Goal: Information Seeking & Learning: Compare options

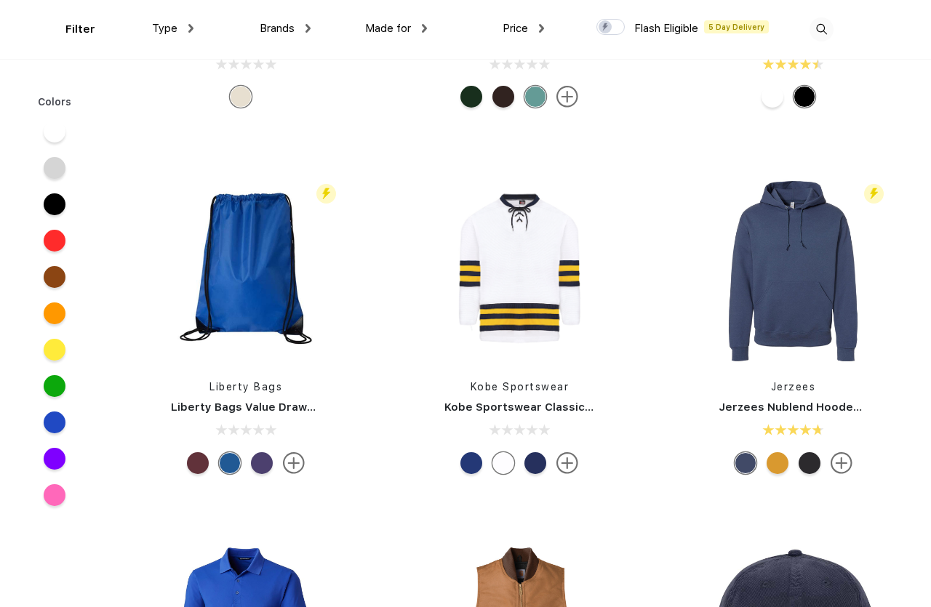
scroll to position [14206, 0]
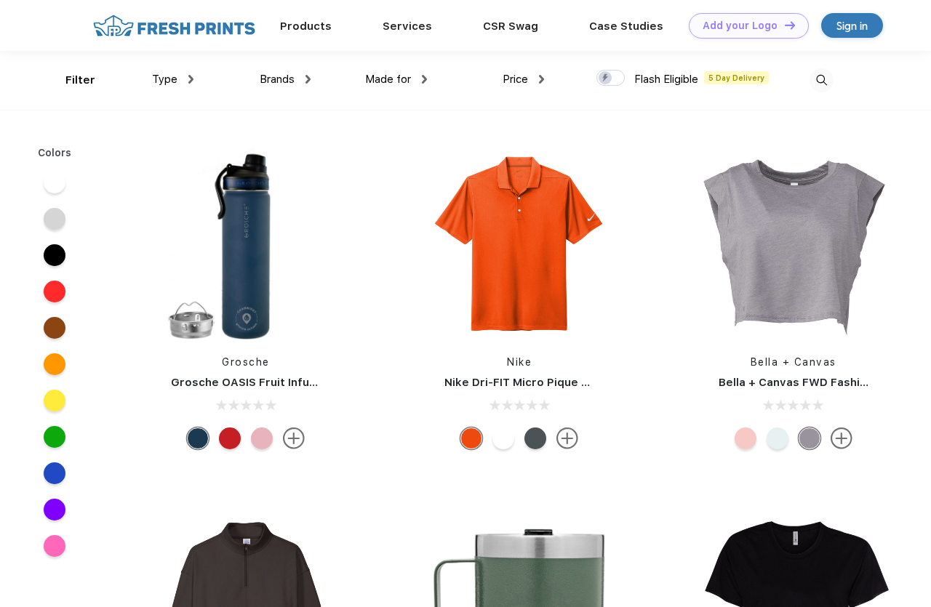
click at [539, 76] on div "Price" at bounding box center [522, 79] width 41 height 17
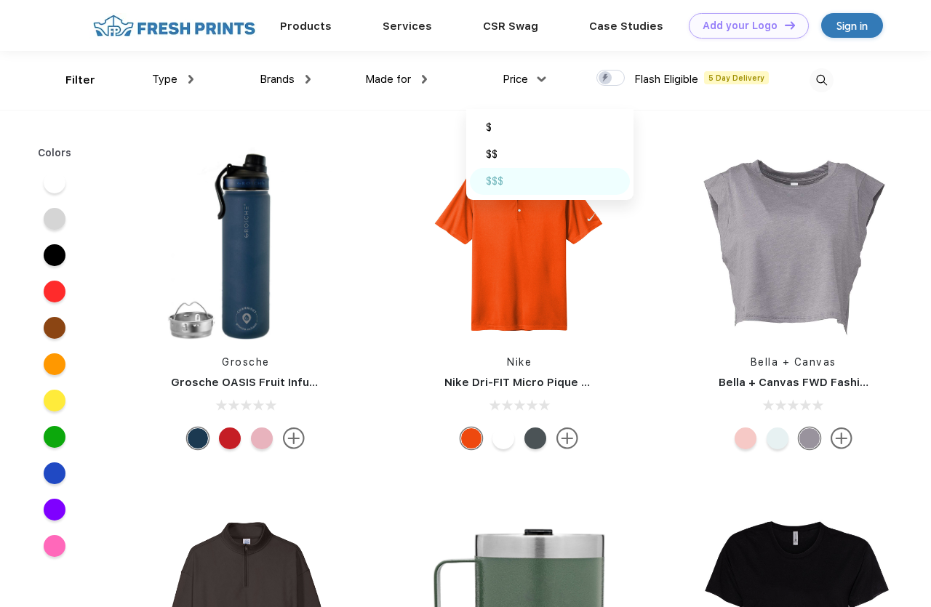
click at [500, 182] on div "$$$" at bounding box center [494, 181] width 17 height 15
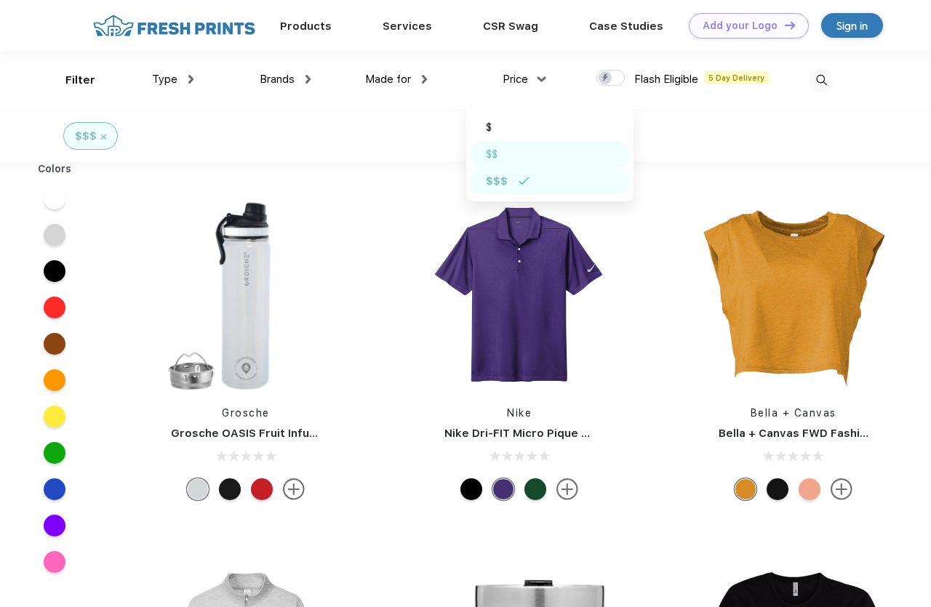
click at [500, 151] on div "$$" at bounding box center [550, 154] width 160 height 27
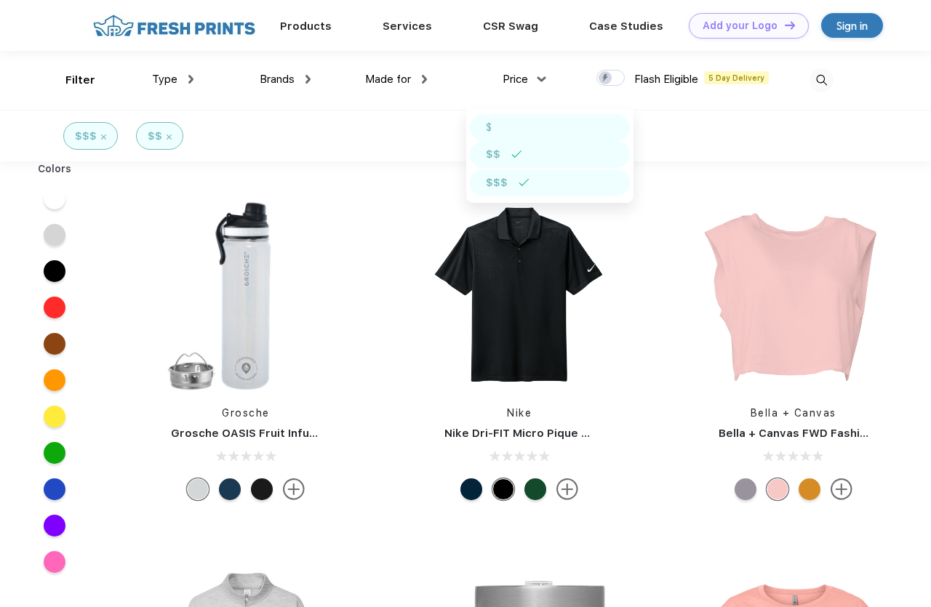
click at [502, 126] on div "$" at bounding box center [550, 127] width 160 height 27
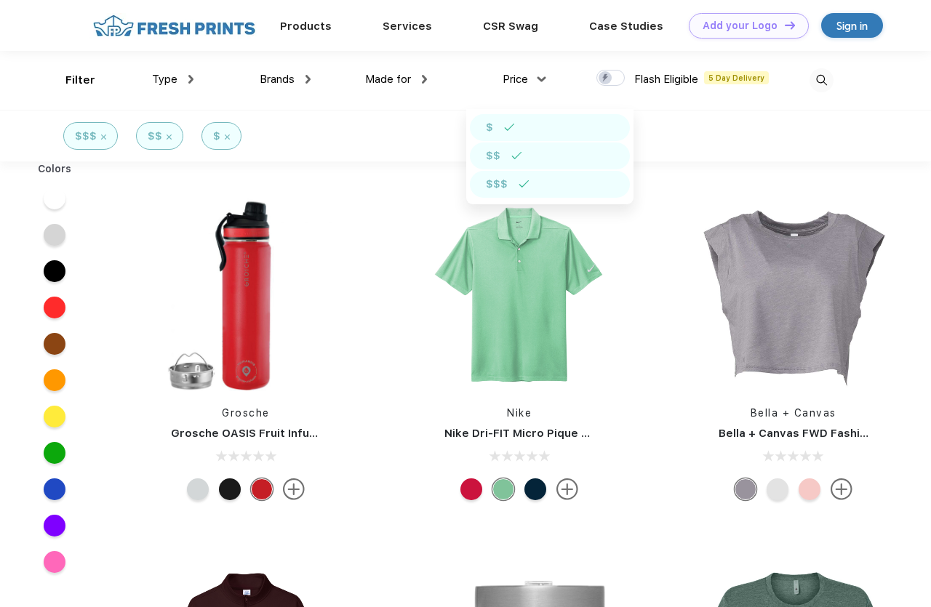
click at [518, 160] on div "$$" at bounding box center [550, 156] width 160 height 27
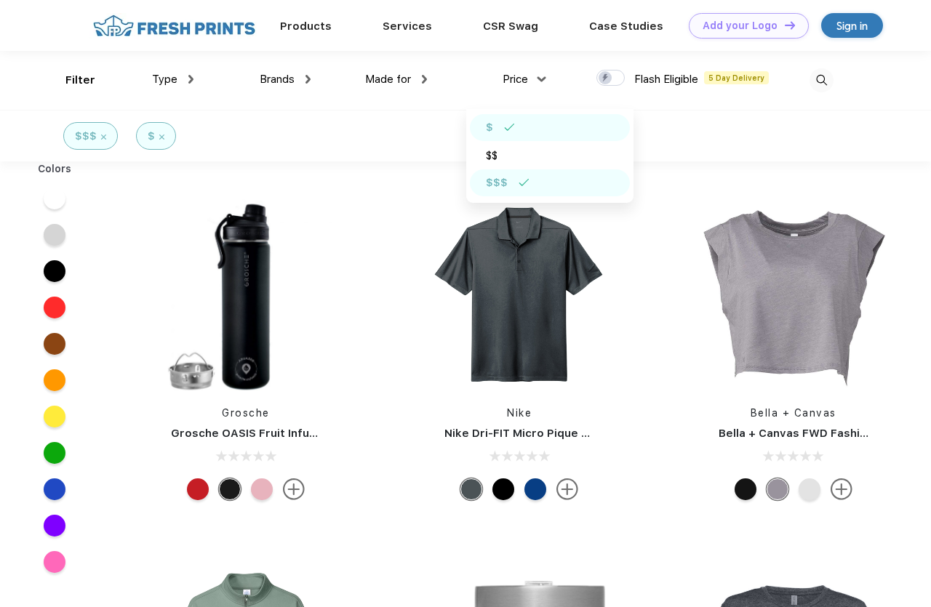
click at [522, 181] on img at bounding box center [523, 182] width 11 height 7
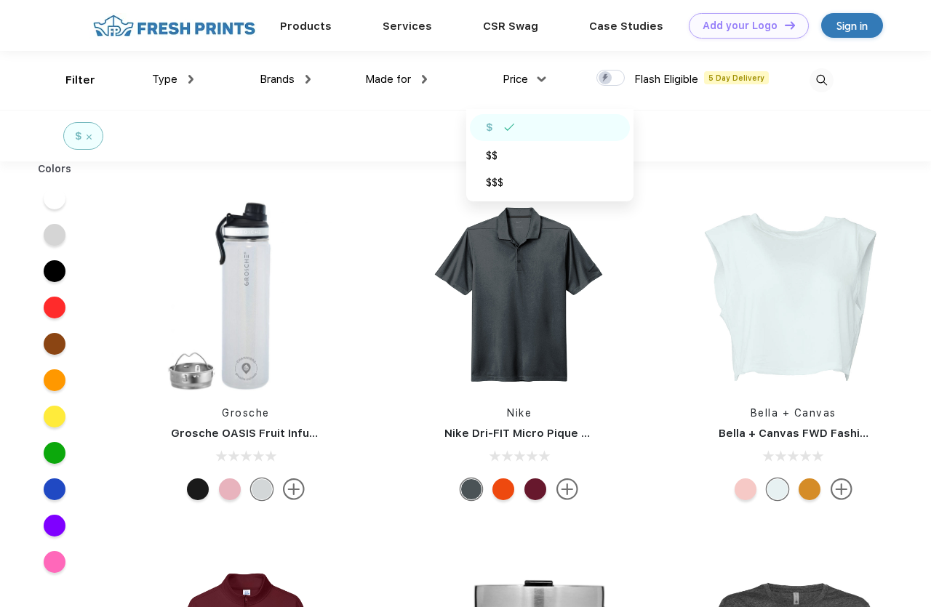
click at [512, 124] on img at bounding box center [509, 127] width 11 height 7
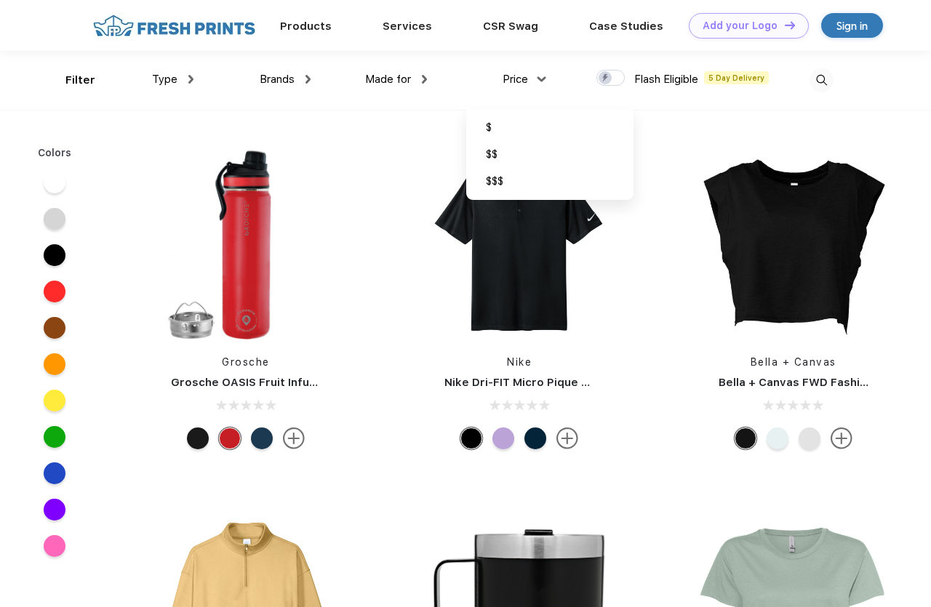
click at [393, 79] on span "Made for" at bounding box center [388, 79] width 46 height 13
click at [422, 79] on img at bounding box center [424, 79] width 5 height 9
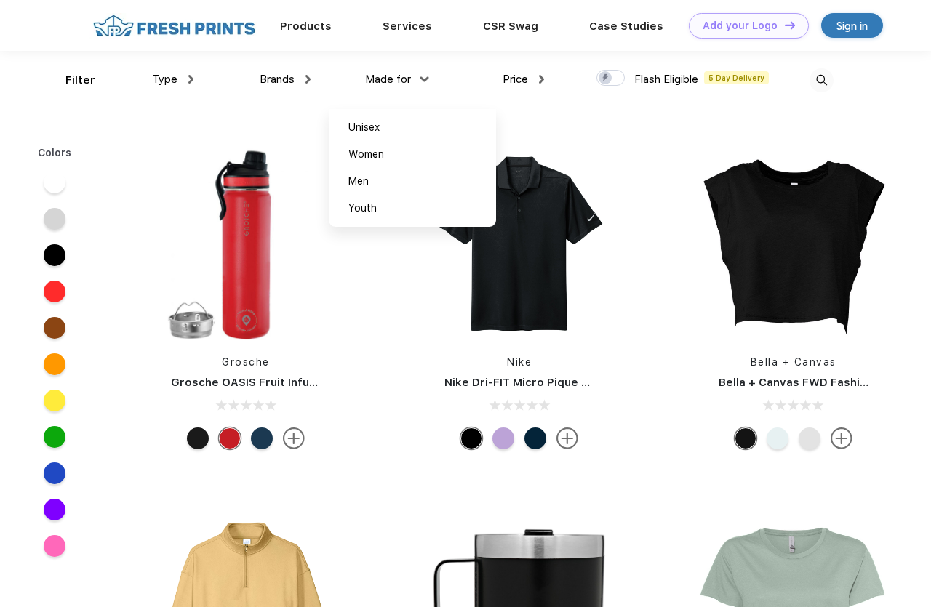
click at [281, 79] on span "Brands" at bounding box center [277, 79] width 35 height 13
click at [302, 86] on div "Brands" at bounding box center [285, 79] width 51 height 17
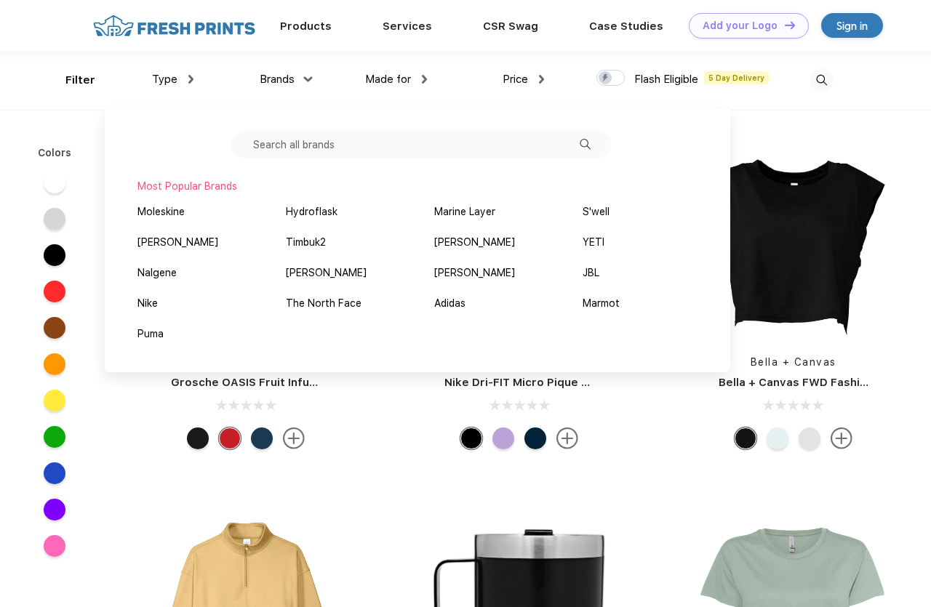
click at [182, 78] on div "Type" at bounding box center [172, 79] width 41 height 17
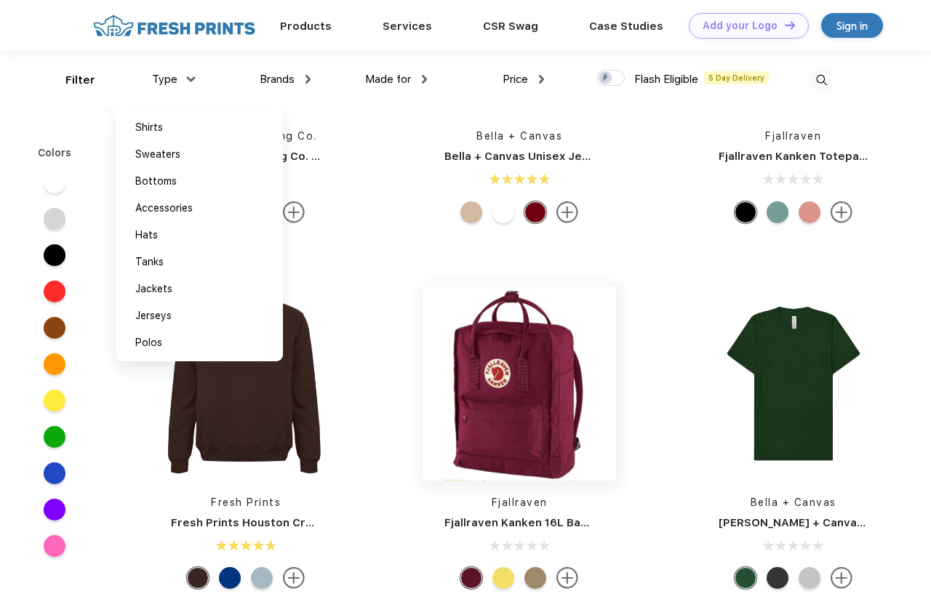
scroll to position [848, 0]
click at [586, 402] on img at bounding box center [518, 384] width 193 height 193
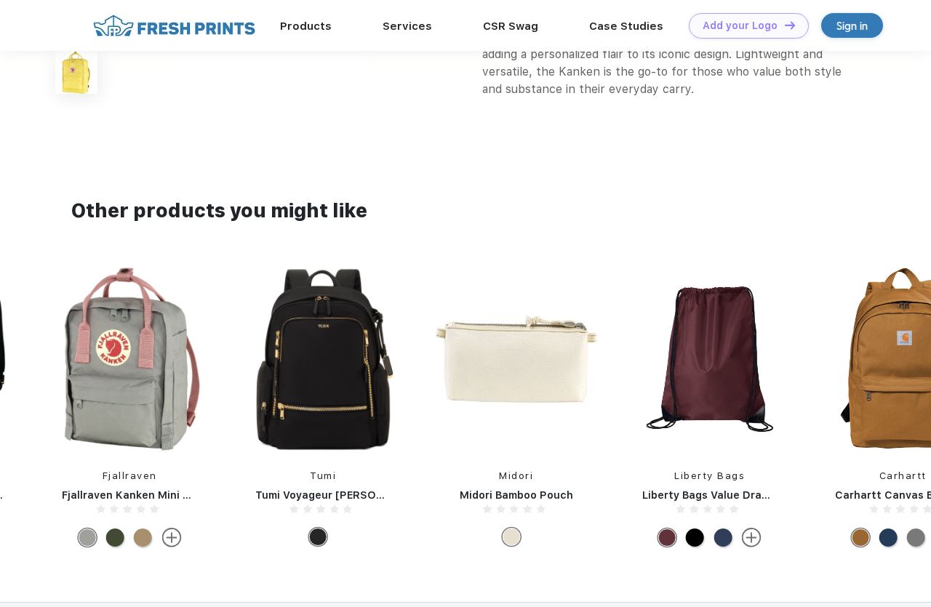
scroll to position [585, 0]
click at [346, 330] on img at bounding box center [323, 360] width 164 height 186
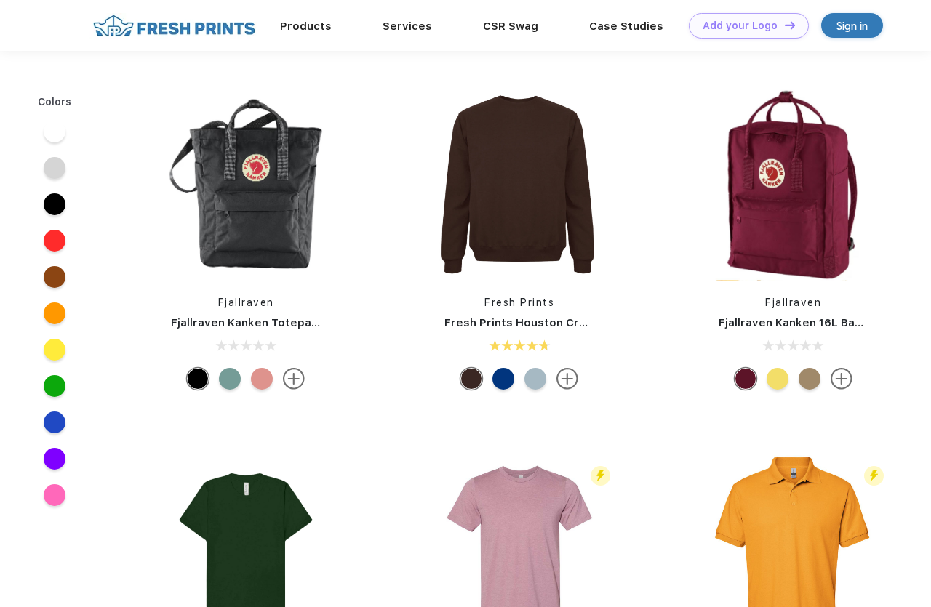
scroll to position [848, 0]
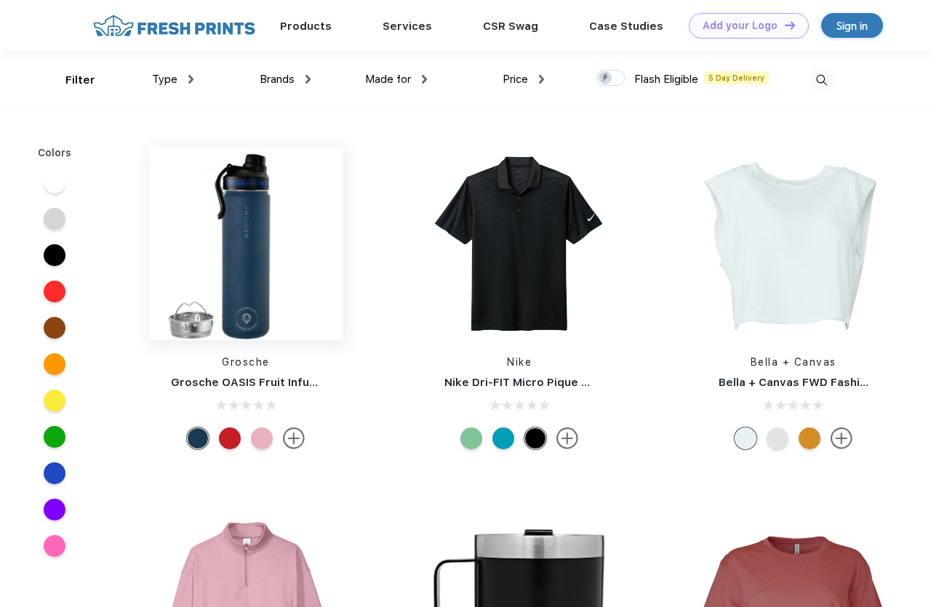
scroll to position [1, 0]
click at [255, 295] on img at bounding box center [245, 242] width 193 height 193
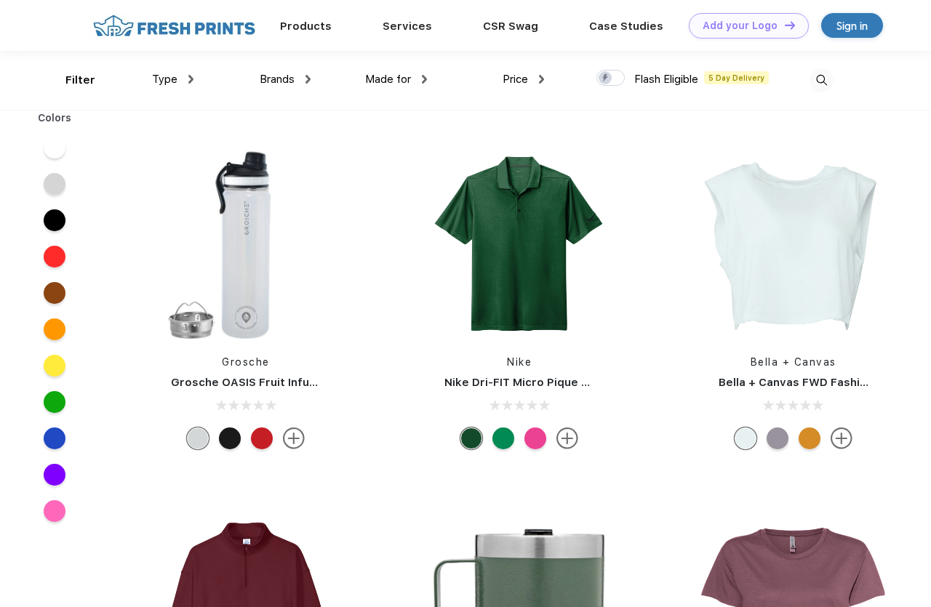
scroll to position [1, 0]
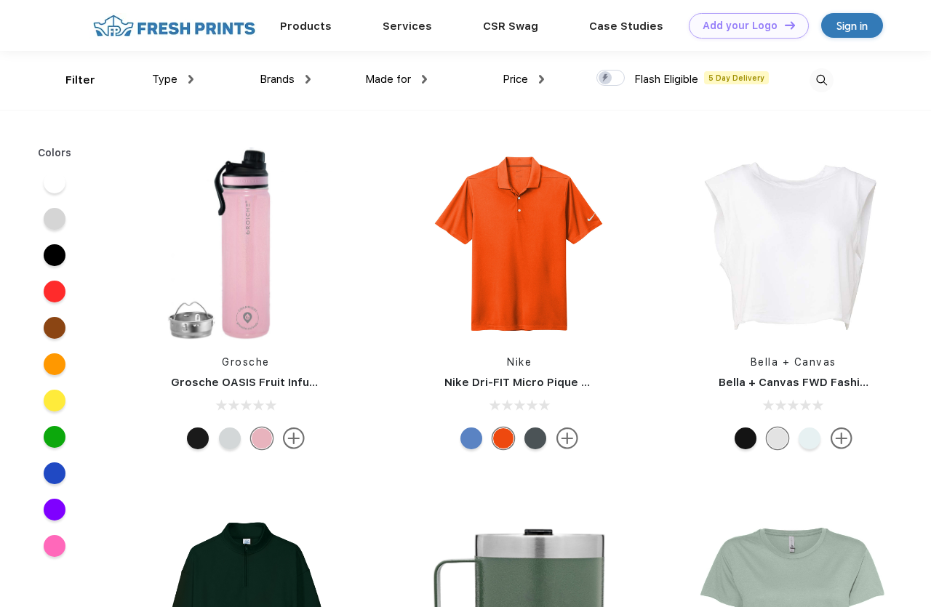
scroll to position [1, 0]
